Goal: Find specific page/section: Find specific page/section

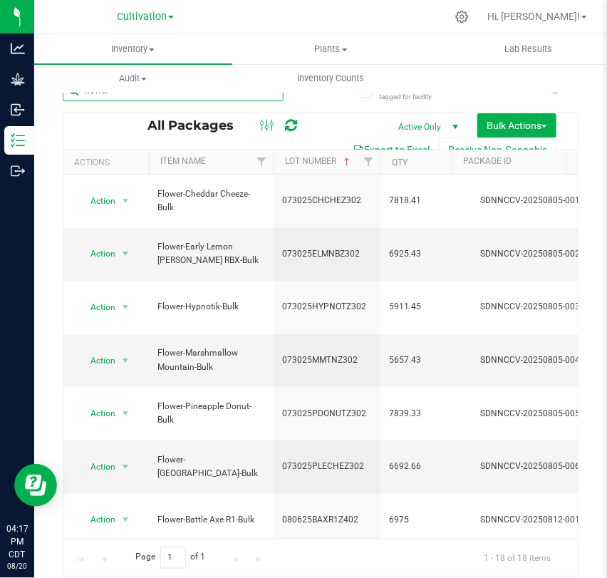
drag, startPoint x: 195, startPoint y: 98, endPoint x: -1, endPoint y: 98, distance: 196.0
click at [0, 98] on html "Analytics Grow Inbound Inventory Outbound 04:17 PM CDT [DATE] 08/20 Cultivation…" at bounding box center [303, 289] width 607 height 578
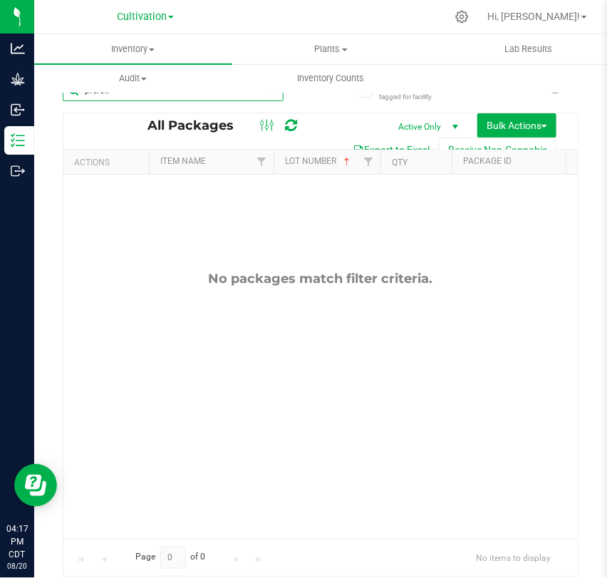
type input "preroll-"
click at [160, 25] on div "Cultivation Cultivation Manufacturing Retail" at bounding box center [145, 17] width 208 height 22
click at [160, 15] on span "Cultivation" at bounding box center [142, 17] width 50 height 13
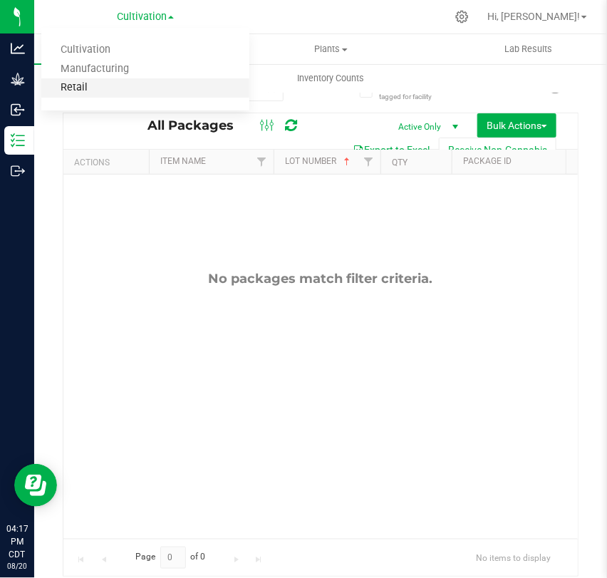
click at [147, 81] on link "Retail" at bounding box center [145, 87] width 208 height 19
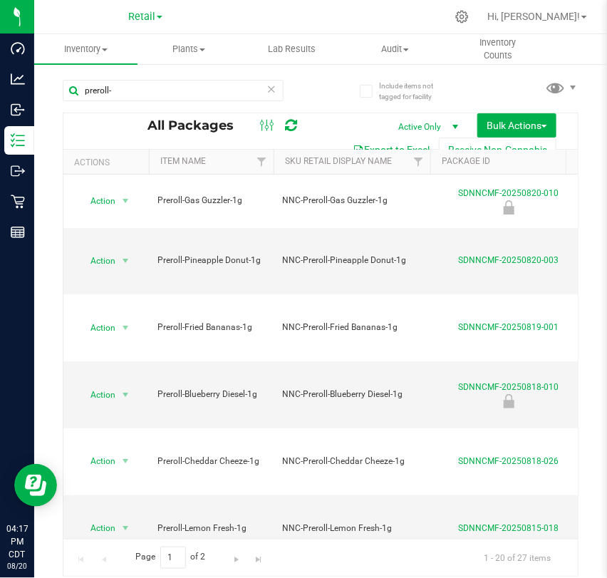
click at [238, 155] on th "Item Name" at bounding box center [211, 162] width 125 height 25
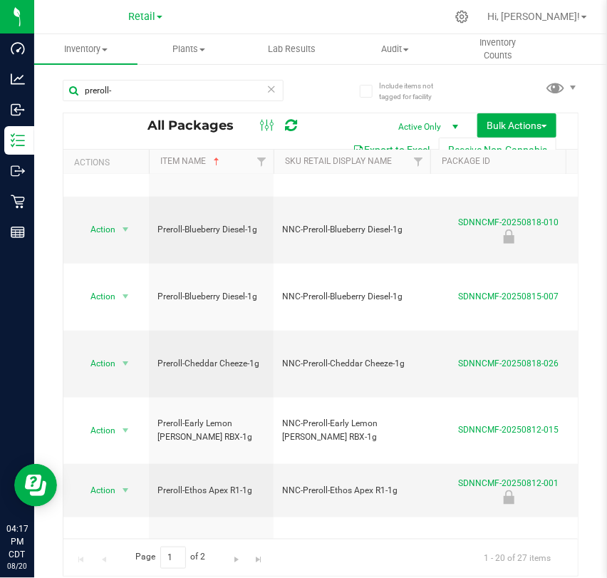
scroll to position [359, 0]
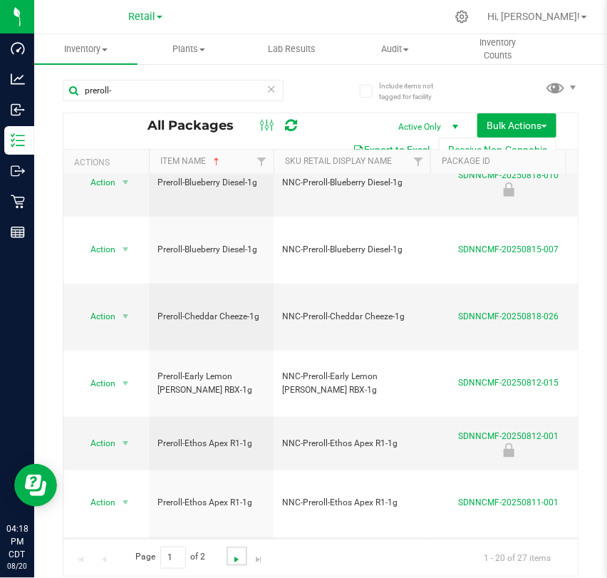
click at [237, 554] on span "Go to the next page" at bounding box center [236, 559] width 11 height 11
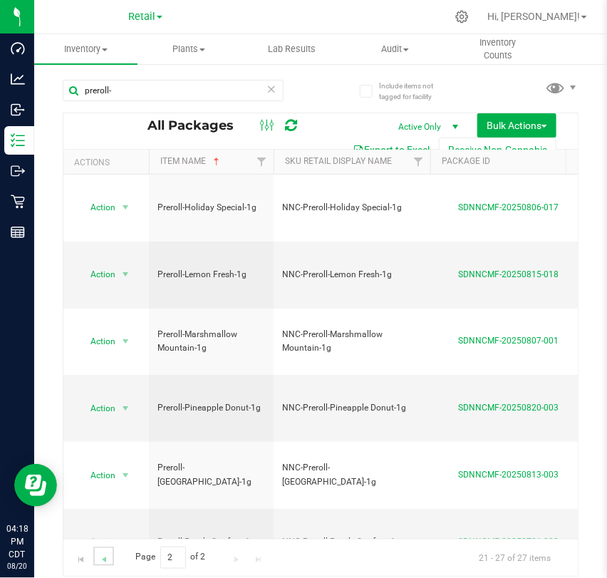
click at [96, 560] on link "Go to the previous page" at bounding box center [103, 556] width 21 height 19
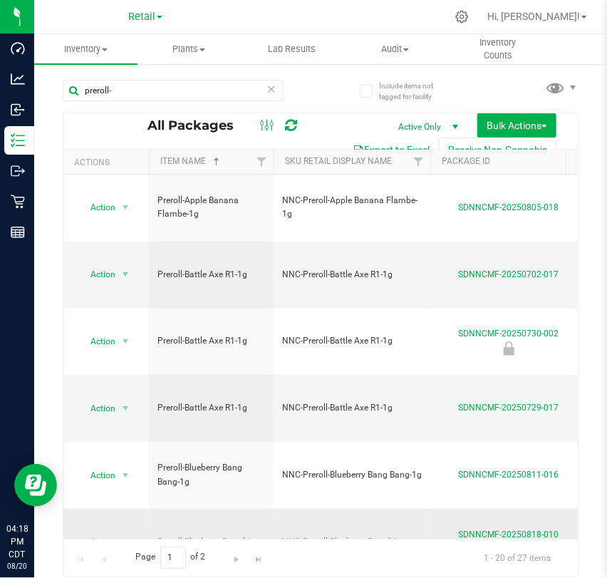
click at [242, 535] on span "Preroll-Blueberry Diesel-1g" at bounding box center [212, 542] width 108 height 14
drag, startPoint x: 266, startPoint y: 381, endPoint x: 187, endPoint y: 380, distance: 79.1
click at [187, 509] on td "Preroll-Blueberry Diesel-1g" at bounding box center [211, 542] width 125 height 67
copy span "Blueberry Diesel-1g"
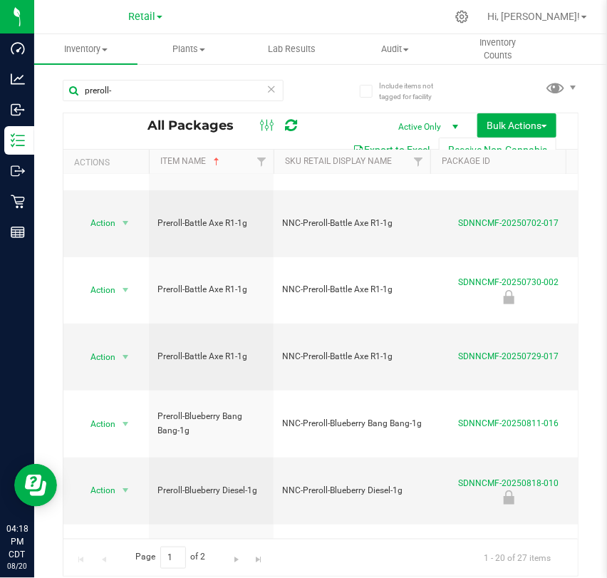
scroll to position [79, 0]
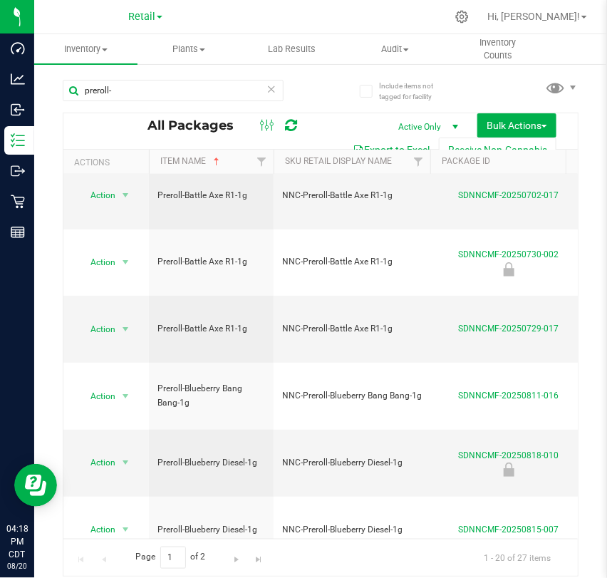
drag, startPoint x: 244, startPoint y: 369, endPoint x: 187, endPoint y: 372, distance: 57.8
copy span "Cheddar Cheeze"
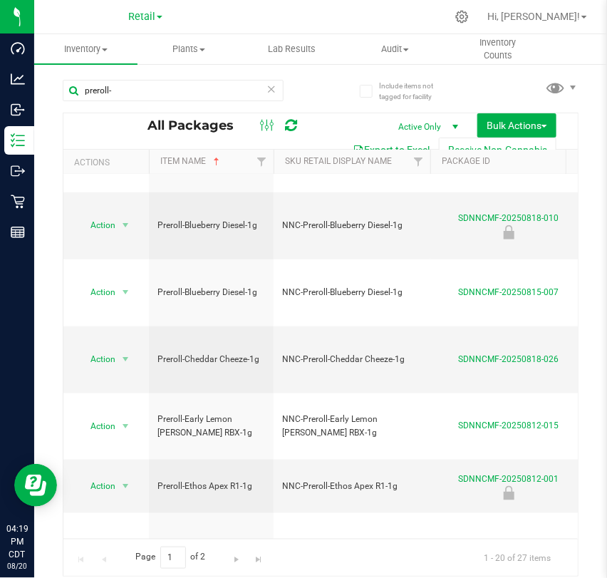
scroll to position [359, 0]
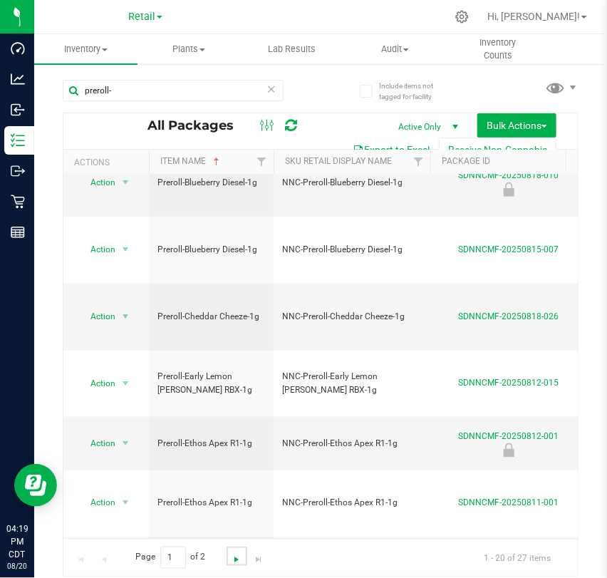
click at [232, 560] on span "Go to the next page" at bounding box center [236, 559] width 11 height 11
